Goal: Check status: Check status

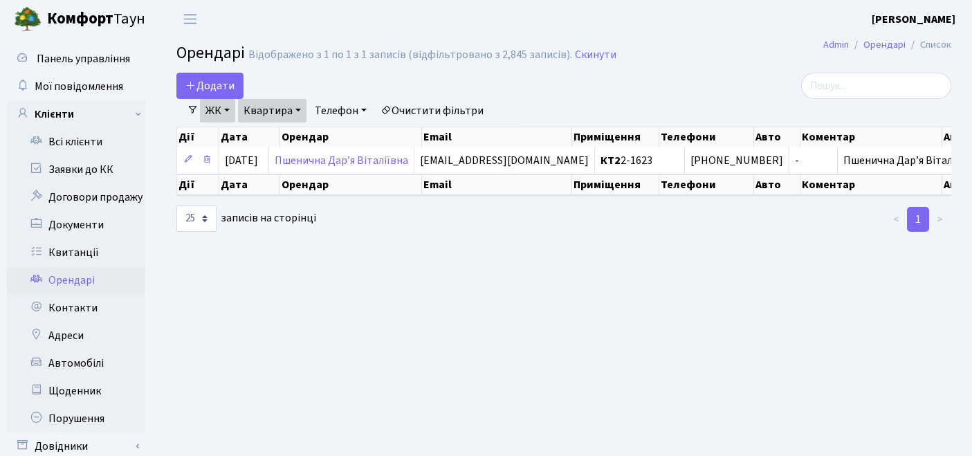
select select "25"
click at [94, 242] on link "Квитанції" at bounding box center [76, 253] width 138 height 28
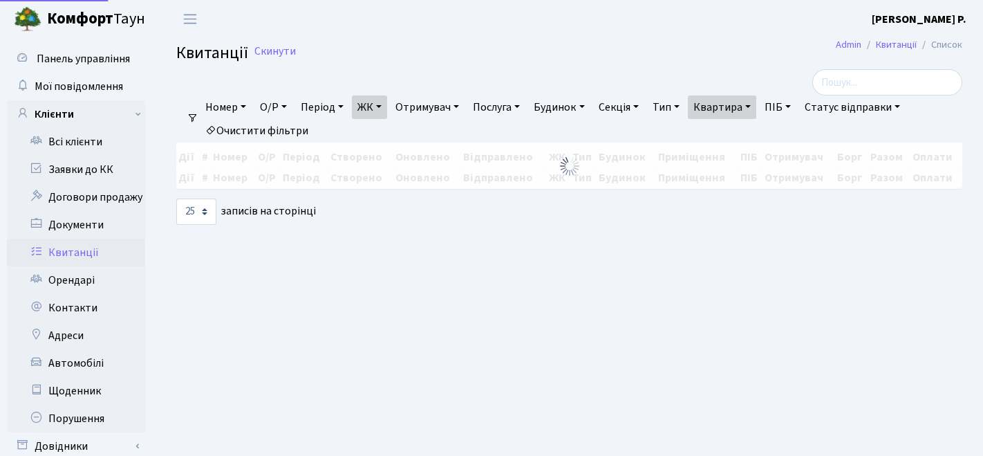
select select "25"
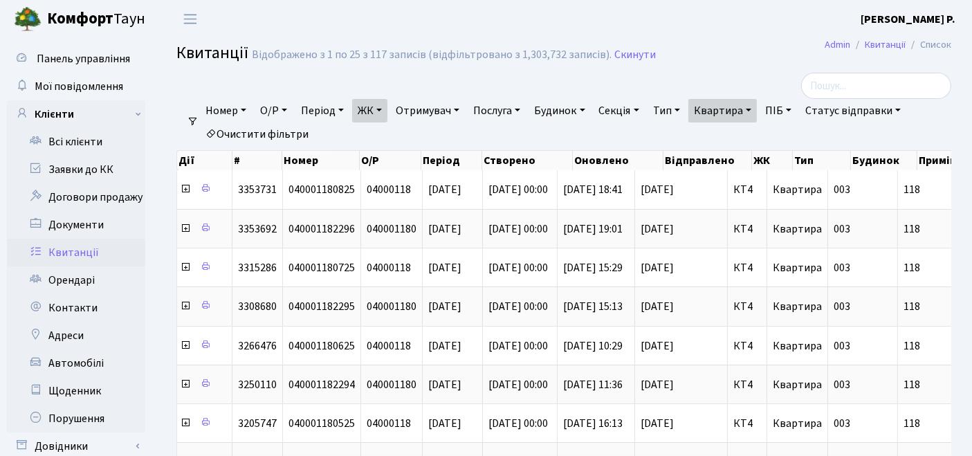
click at [270, 128] on link "Очистити фільтри" at bounding box center [257, 134] width 114 height 24
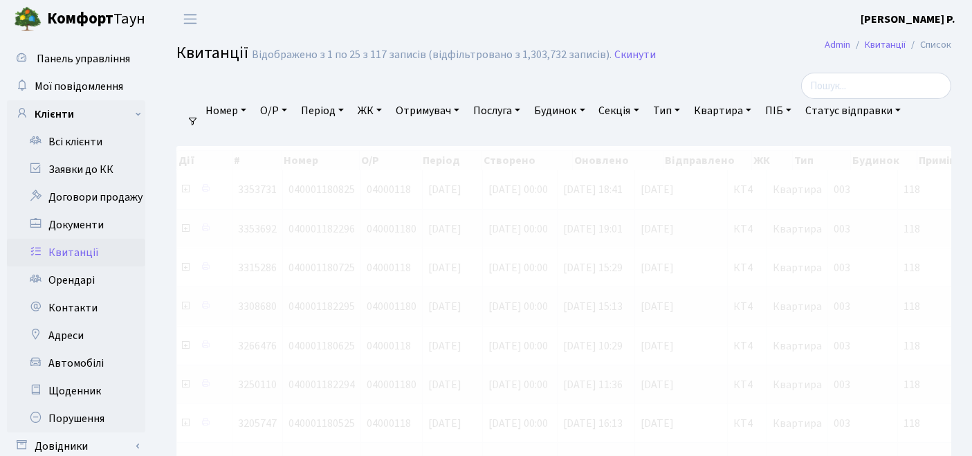
click at [377, 111] on link "ЖК" at bounding box center [369, 111] width 35 height 24
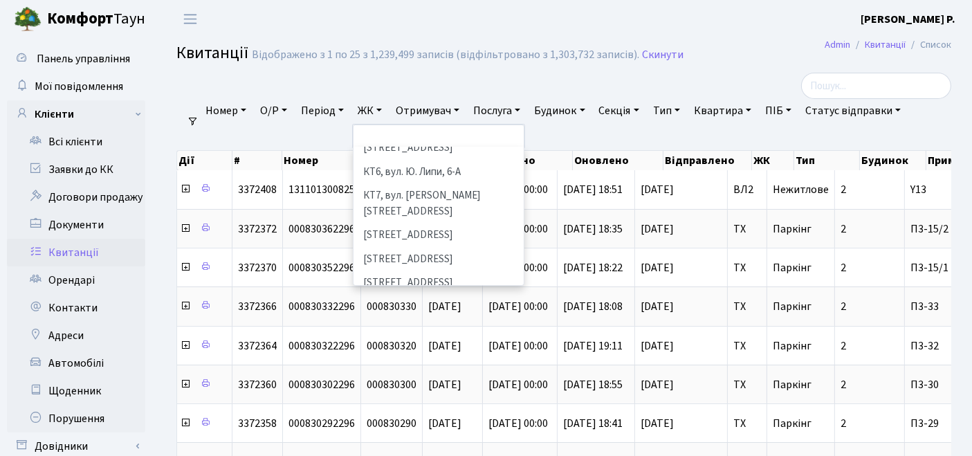
scroll to position [154, 0]
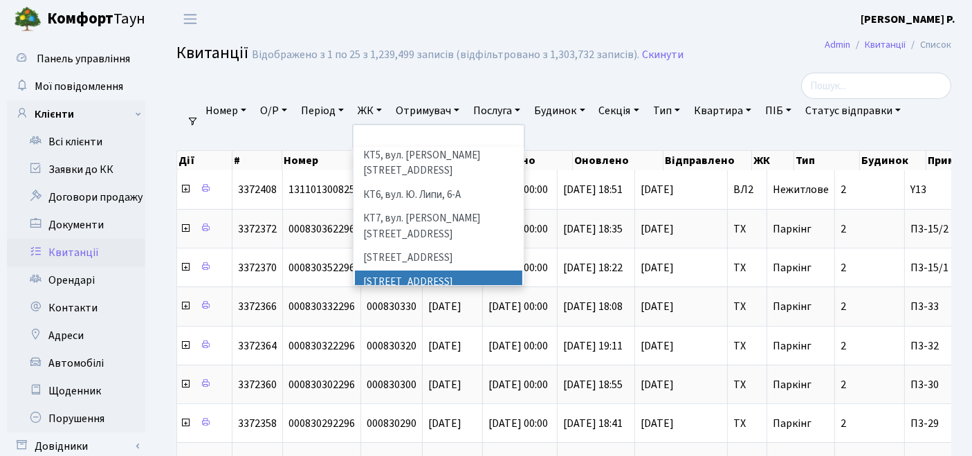
click at [394, 270] on li "[STREET_ADDRESS]" at bounding box center [439, 282] width 168 height 24
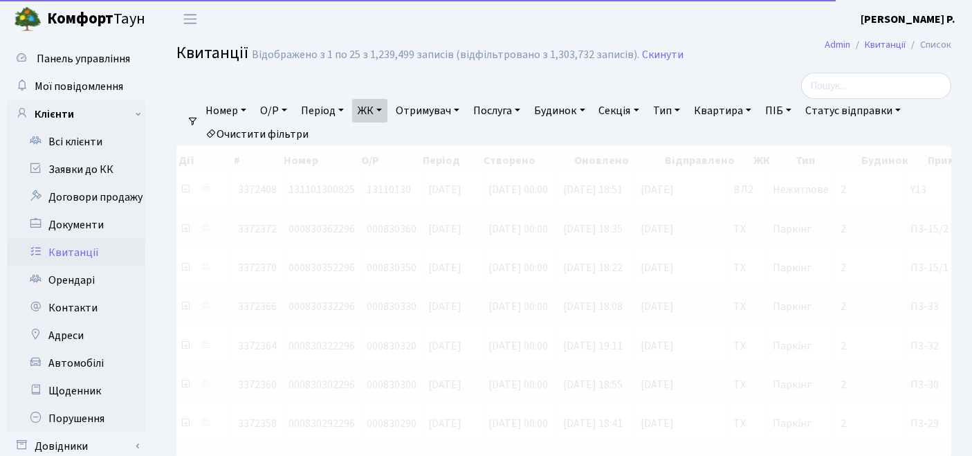
click at [736, 107] on link "Квартира" at bounding box center [722, 111] width 68 height 24
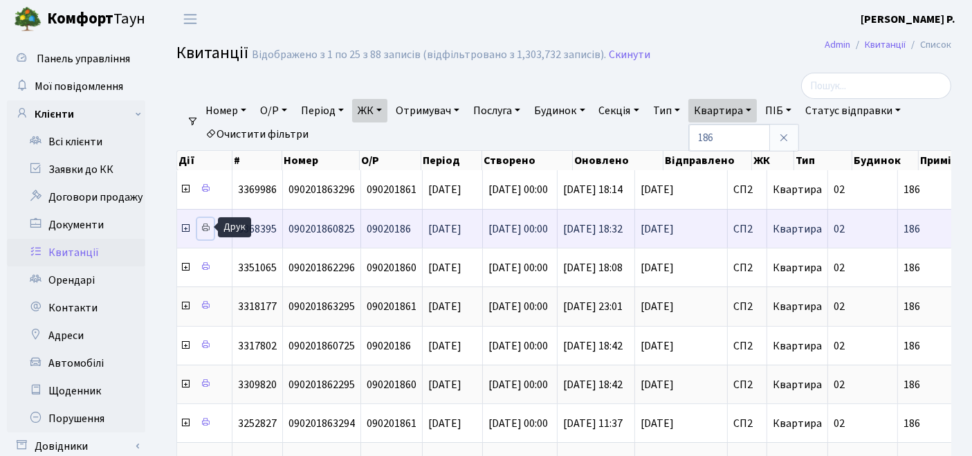
click at [207, 223] on icon at bounding box center [206, 228] width 10 height 10
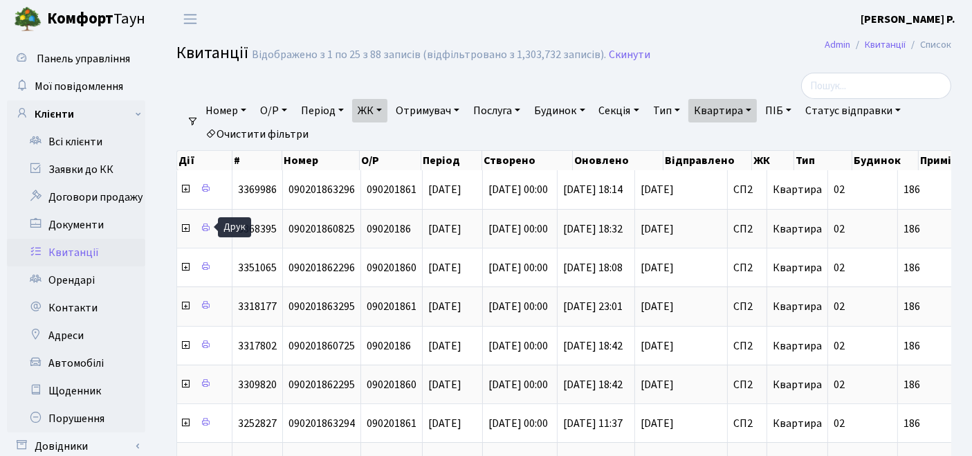
click at [258, 131] on link "Очистити фільтри" at bounding box center [257, 134] width 114 height 24
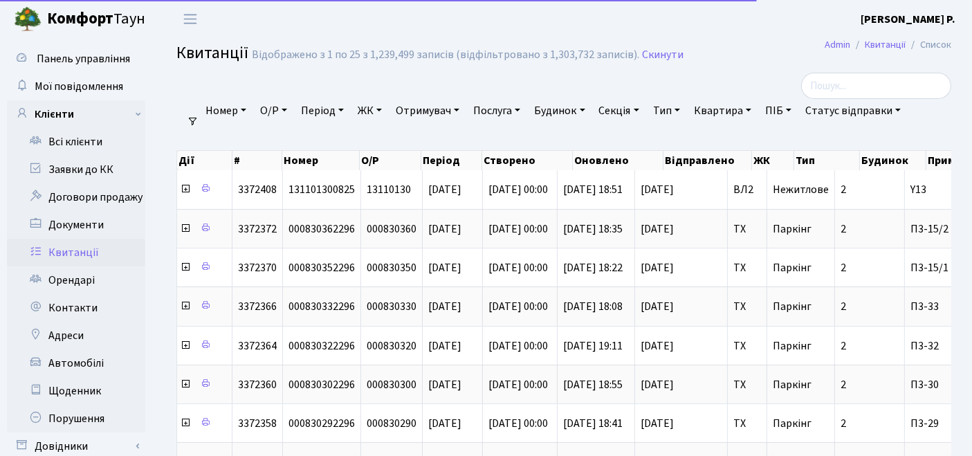
click at [378, 109] on link "ЖК" at bounding box center [369, 111] width 35 height 24
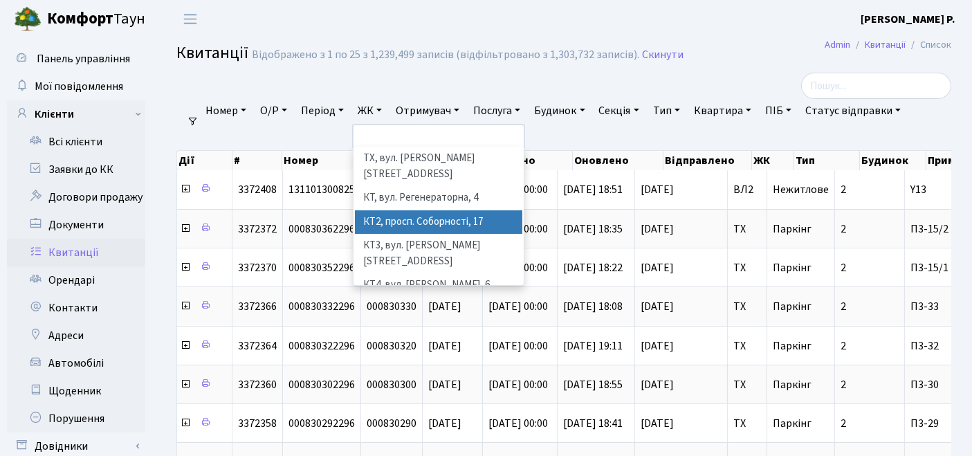
click at [381, 210] on li "КТ2, просп. Соборності, 17" at bounding box center [439, 222] width 168 height 24
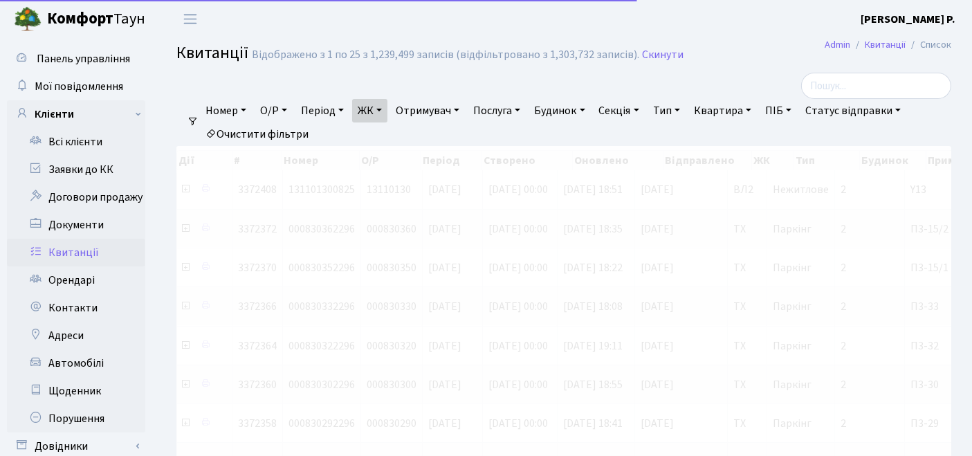
click at [737, 107] on link "Квартира" at bounding box center [722, 111] width 68 height 24
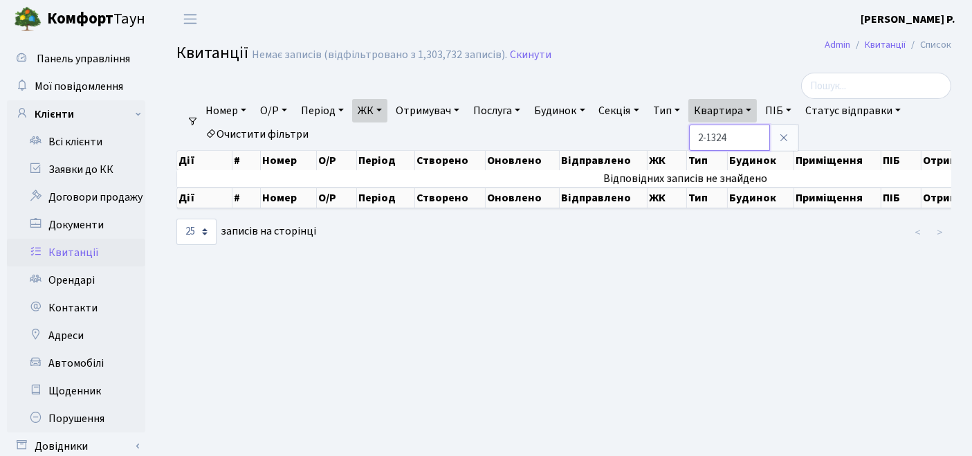
type input "2-1324"
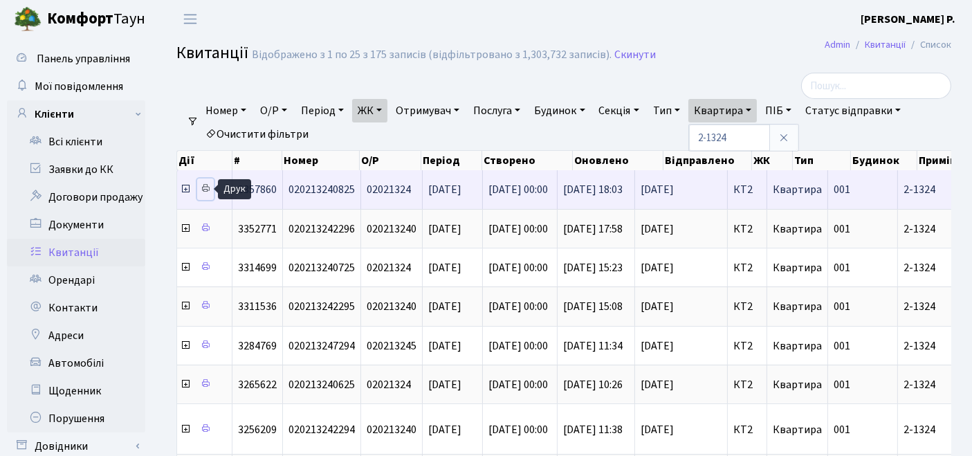
click at [205, 188] on icon at bounding box center [206, 188] width 10 height 10
